Goal: Transaction & Acquisition: Purchase product/service

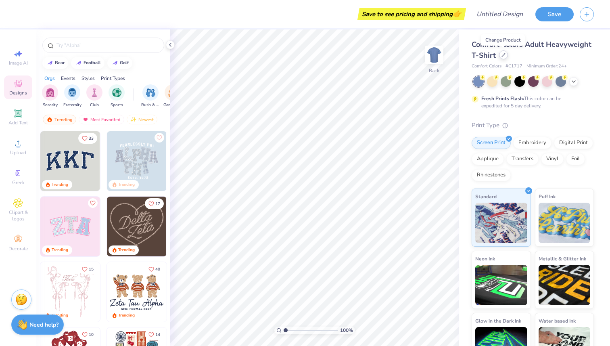
click at [502, 57] on icon at bounding box center [504, 55] width 4 height 4
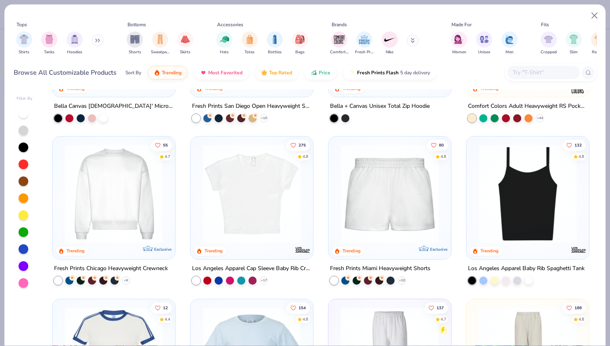
scroll to position [457, 0]
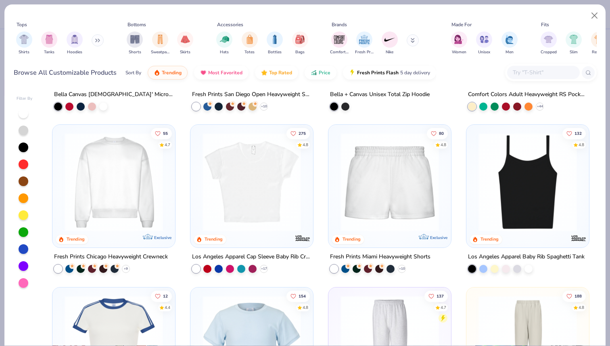
click at [237, 183] on img at bounding box center [252, 182] width 107 height 98
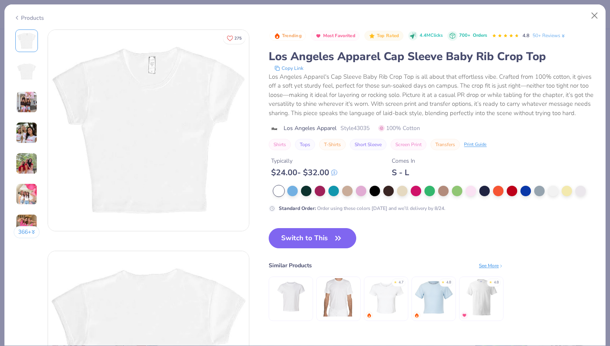
click at [21, 132] on img at bounding box center [27, 133] width 22 height 22
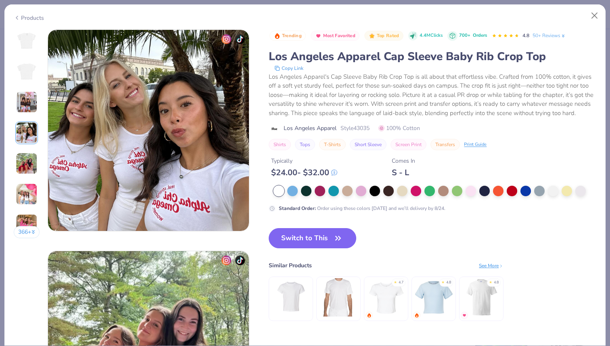
click at [25, 106] on img at bounding box center [27, 102] width 22 height 22
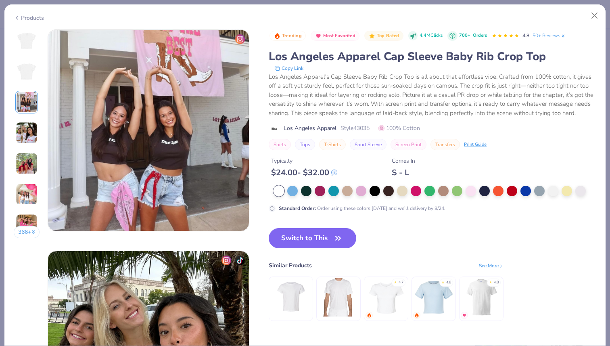
click at [27, 165] on img at bounding box center [27, 164] width 22 height 22
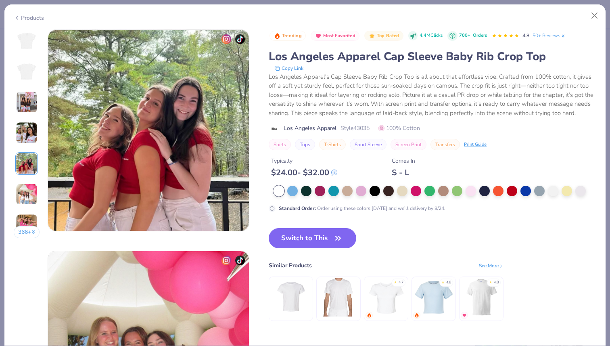
click at [27, 198] on img at bounding box center [27, 194] width 22 height 22
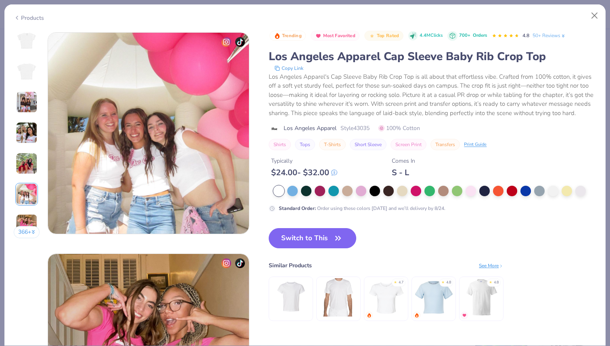
scroll to position [1106, 0]
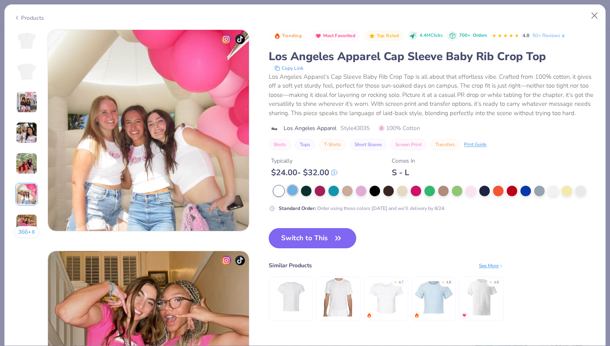
click at [293, 192] on div at bounding box center [292, 190] width 10 height 10
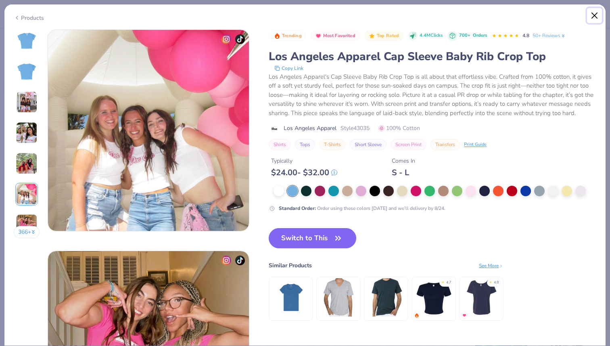
click at [593, 15] on button "Close" at bounding box center [594, 15] width 15 height 15
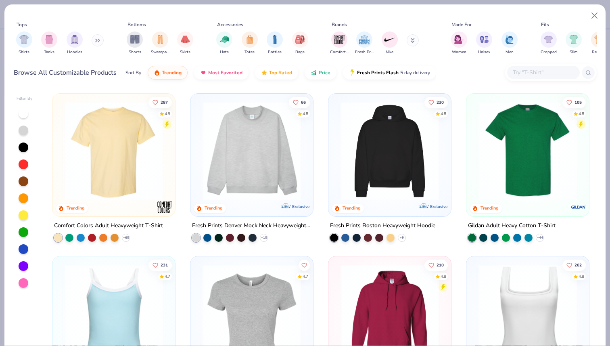
click at [549, 73] on input "text" at bounding box center [543, 72] width 62 height 9
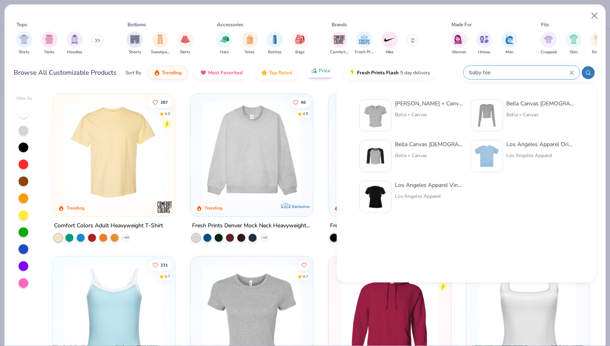
type input "baby tee"
click at [313, 74] on icon "button" at bounding box center [314, 70] width 6 height 7
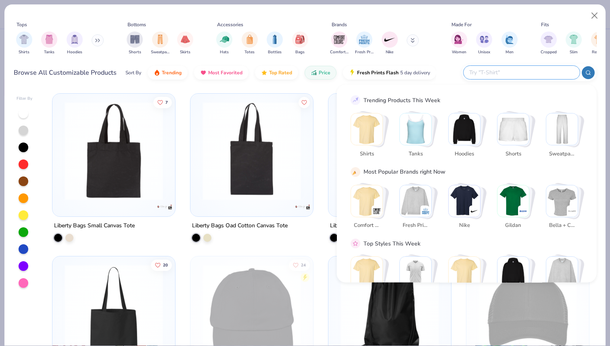
click at [530, 72] on input "text" at bounding box center [522, 72] width 106 height 9
type input "baby tee"
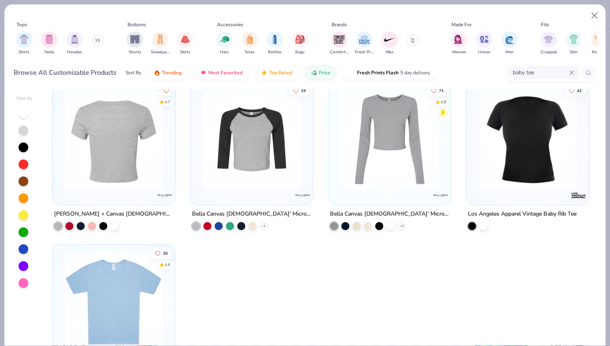
scroll to position [13, 0]
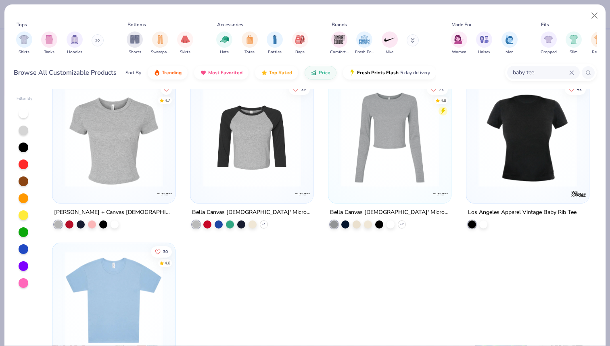
click at [101, 155] on img at bounding box center [114, 137] width 107 height 98
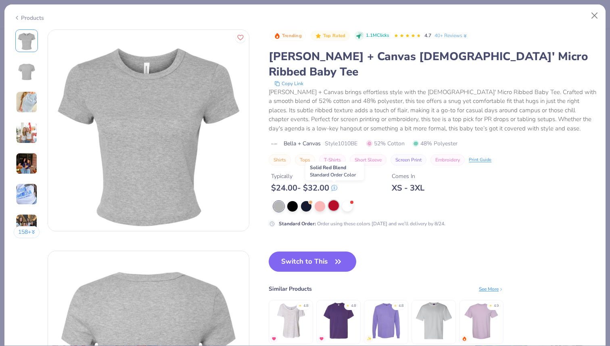
click at [334, 200] on div at bounding box center [334, 205] width 10 height 10
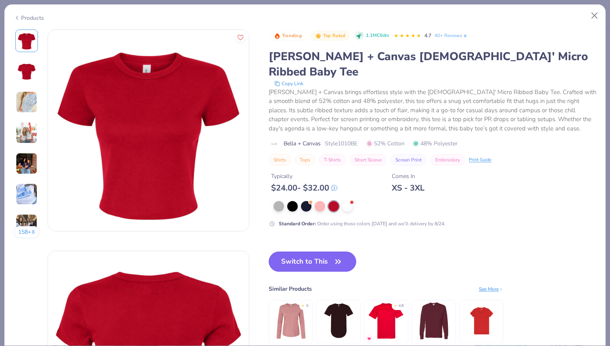
click at [29, 107] on img at bounding box center [27, 102] width 22 height 22
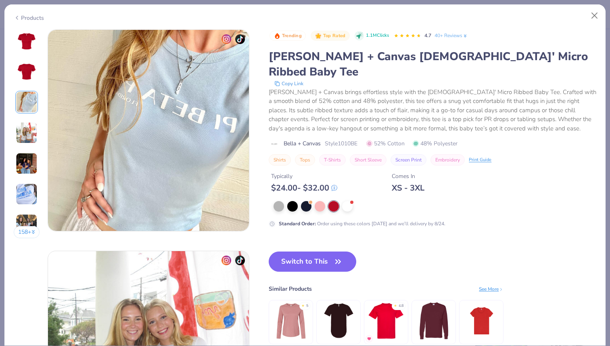
click at [28, 128] on img at bounding box center [27, 133] width 22 height 22
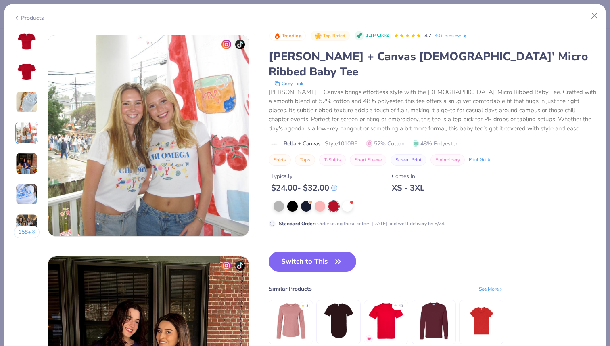
scroll to position [664, 0]
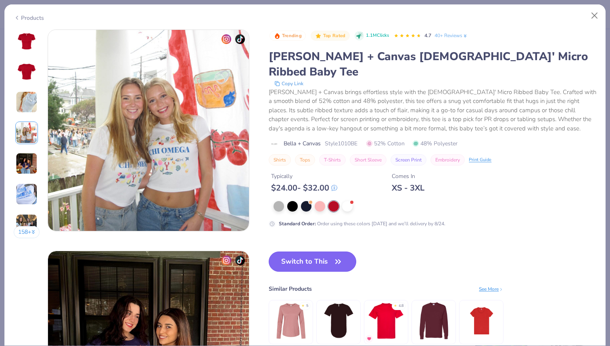
click at [346, 251] on button "Switch to This" at bounding box center [313, 261] width 88 height 20
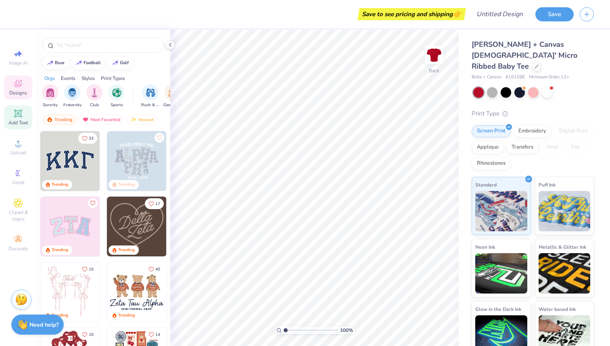
click at [19, 117] on icon at bounding box center [18, 114] width 10 height 10
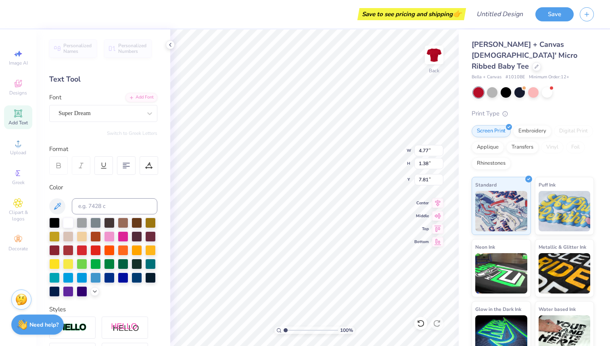
type textarea "T"
type textarea "O"
type textarea "PI"
type input "4.35"
click at [438, 63] on img at bounding box center [434, 55] width 32 height 32
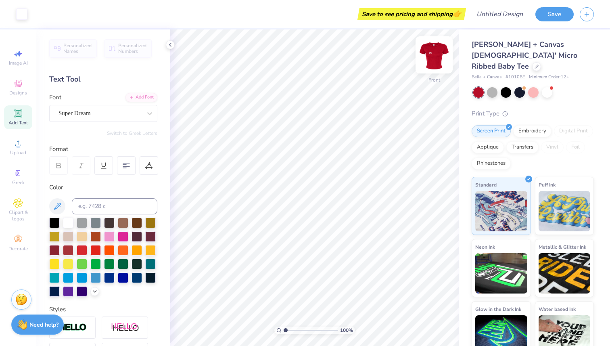
click at [436, 61] on img at bounding box center [434, 55] width 32 height 32
click at [436, 61] on img at bounding box center [434, 55] width 16 height 16
type input "3.30"
type input "2.71"
type input "3.85"
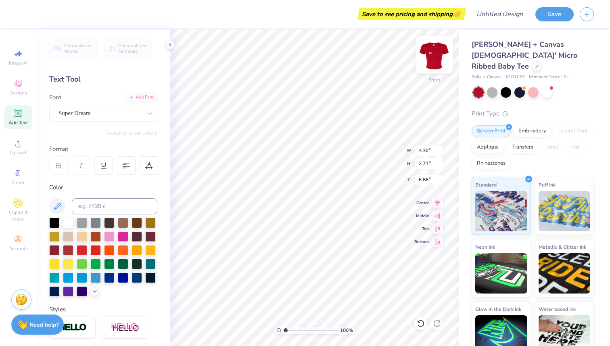
type input "3.37"
type input "3.00"
type input "3.25"
type input "2.79"
type input "3.28"
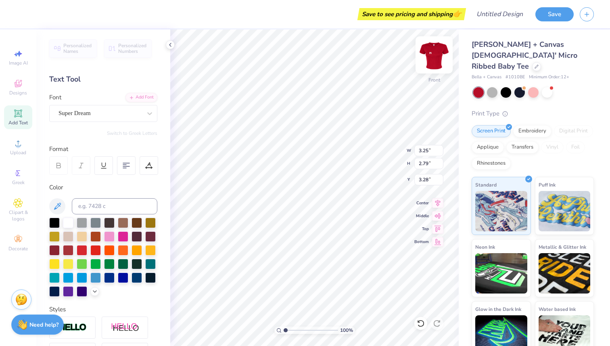
type input "3.28"
type input "2.73"
type input "3.32"
type textarea "PI PHI"
type input "4.45"
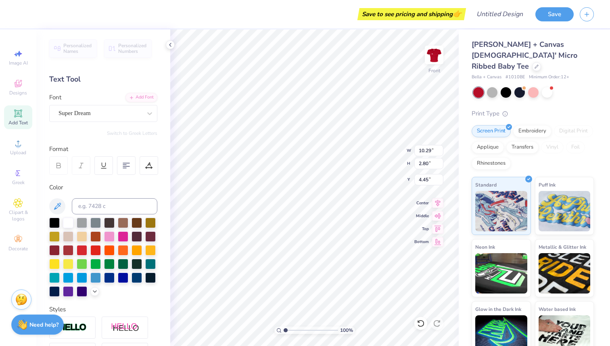
click at [9, 111] on div "Add Text" at bounding box center [18, 117] width 28 height 24
type input "4.82"
type input "1.40"
type input "8.55"
type textarea "T"
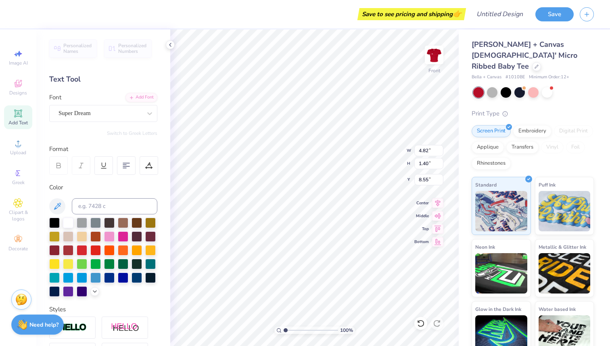
scroll to position [0, 0]
type textarea "LOVES"
click at [167, 230] on div "Personalized Names Personalized Numbers Text Tool Add Font Font Super Dream Swi…" at bounding box center [103, 187] width 134 height 316
type input "8.23"
type input "10.52"
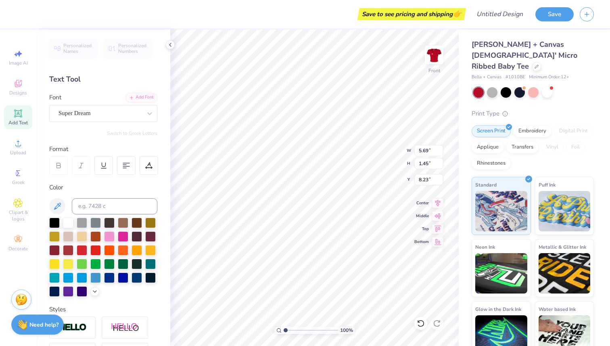
type input "2.68"
type input "7.91"
click at [23, 123] on span "Add Text" at bounding box center [17, 122] width 19 height 6
type input "12.10"
type textarea "T"
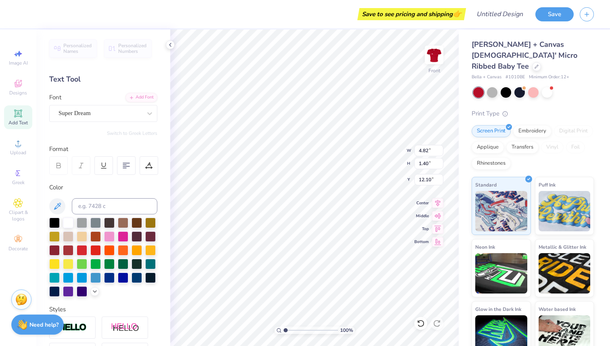
type textarea "a"
type textarea "YOU"
type input "11.09"
type input "10.11"
type input "3.99"
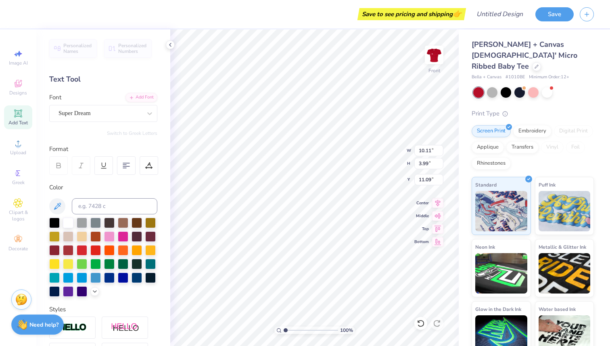
type input "11.06"
type input "10.97"
click at [139, 118] on div "Super Dream" at bounding box center [100, 113] width 85 height 13
